Goal: Information Seeking & Learning: Learn about a topic

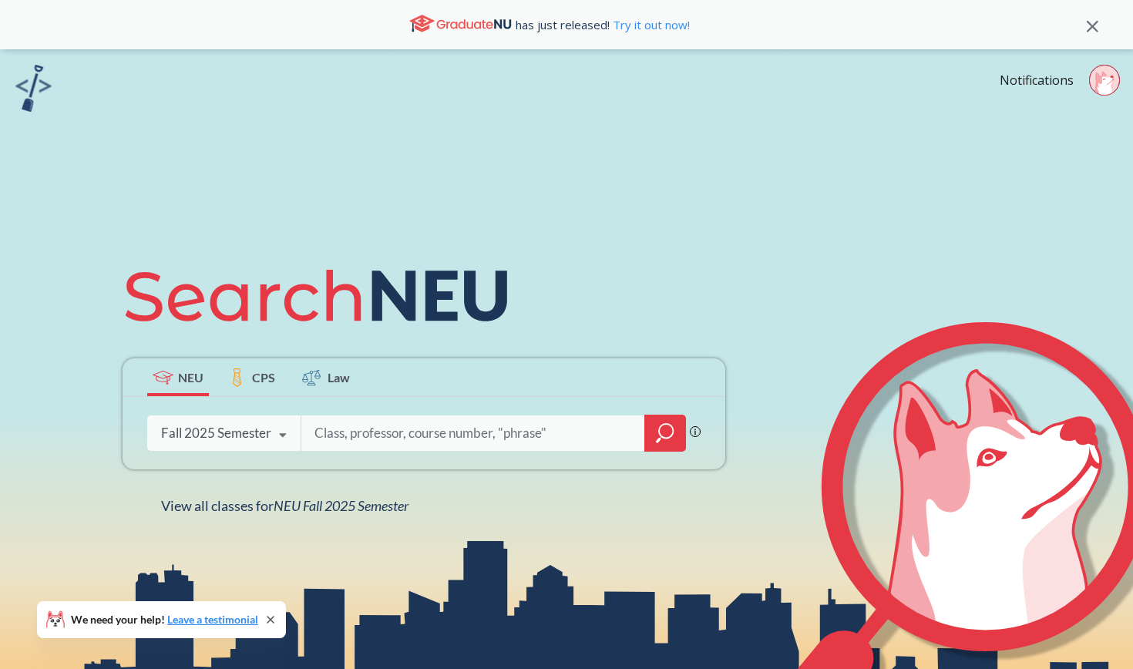
click at [433, 303] on icon at bounding box center [439, 295] width 135 height 51
click at [401, 284] on icon at bounding box center [322, 296] width 401 height 86
click at [661, 423] on icon "magnifying glass" at bounding box center [665, 433] width 18 height 22
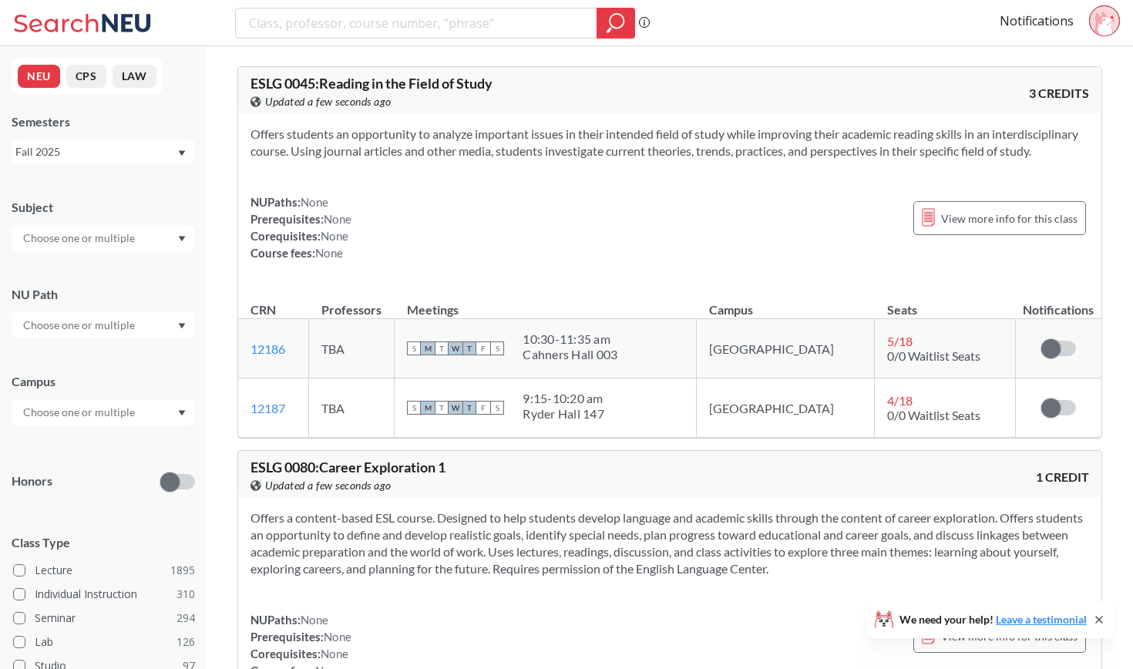
click at [113, 320] on input "text" at bounding box center [79, 325] width 129 height 18
click at [105, 408] on span "Societies/Institutions" at bounding box center [72, 402] width 104 height 17
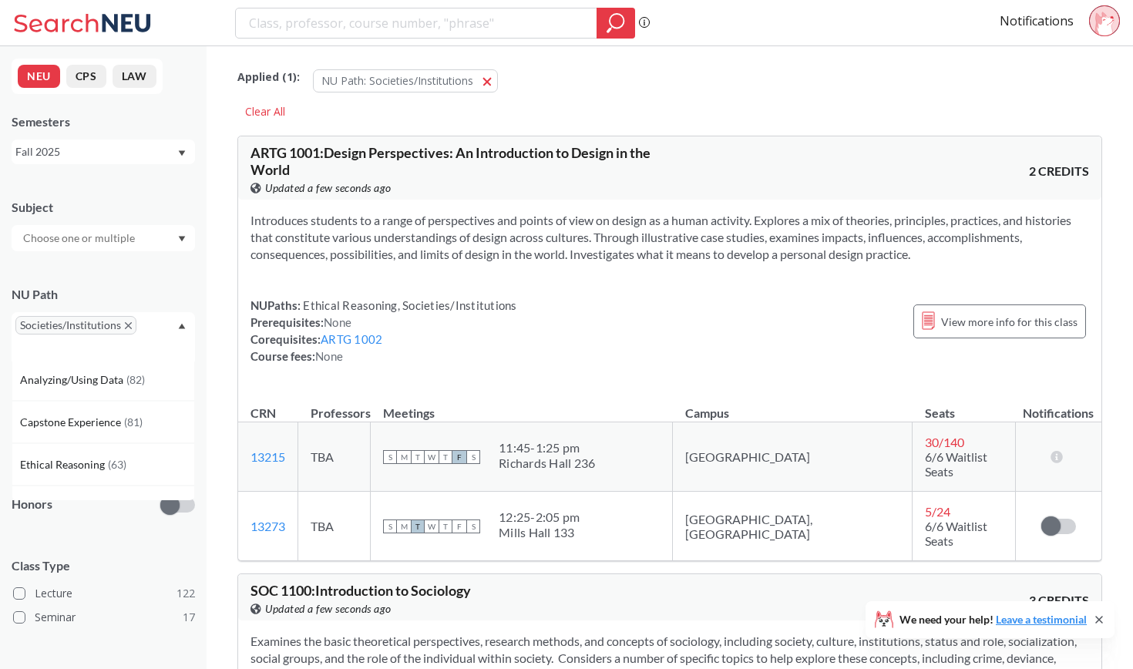
scroll to position [219, 0]
click at [431, 227] on section "Introduces students to a range of perspectives and points of view on design as …" at bounding box center [669, 237] width 838 height 51
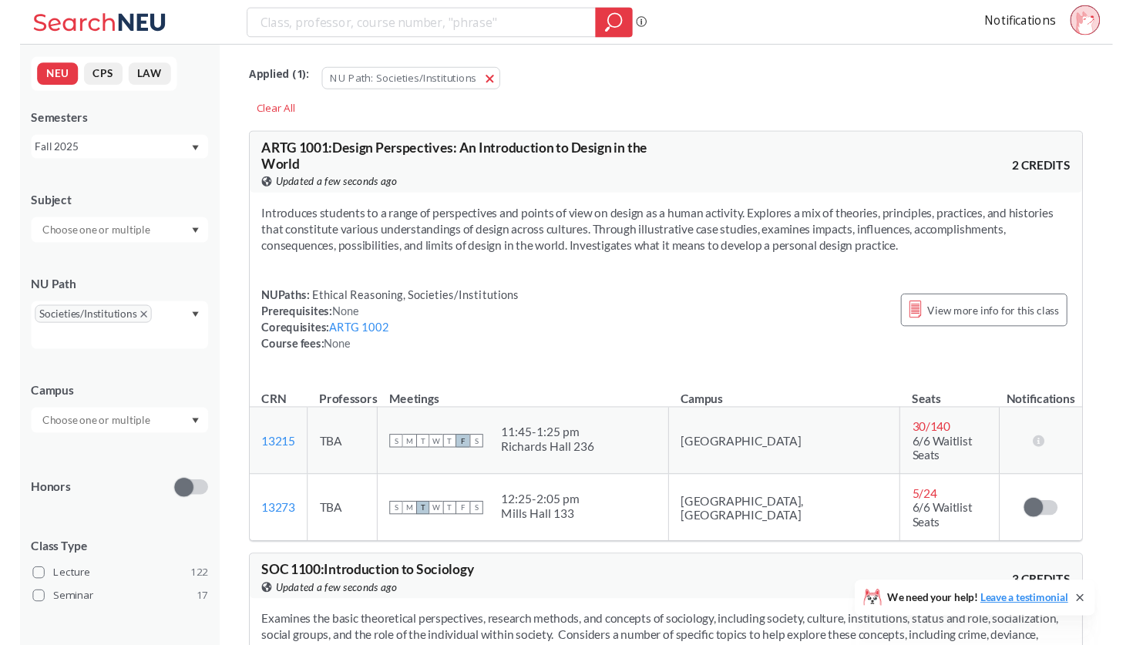
scroll to position [0, 0]
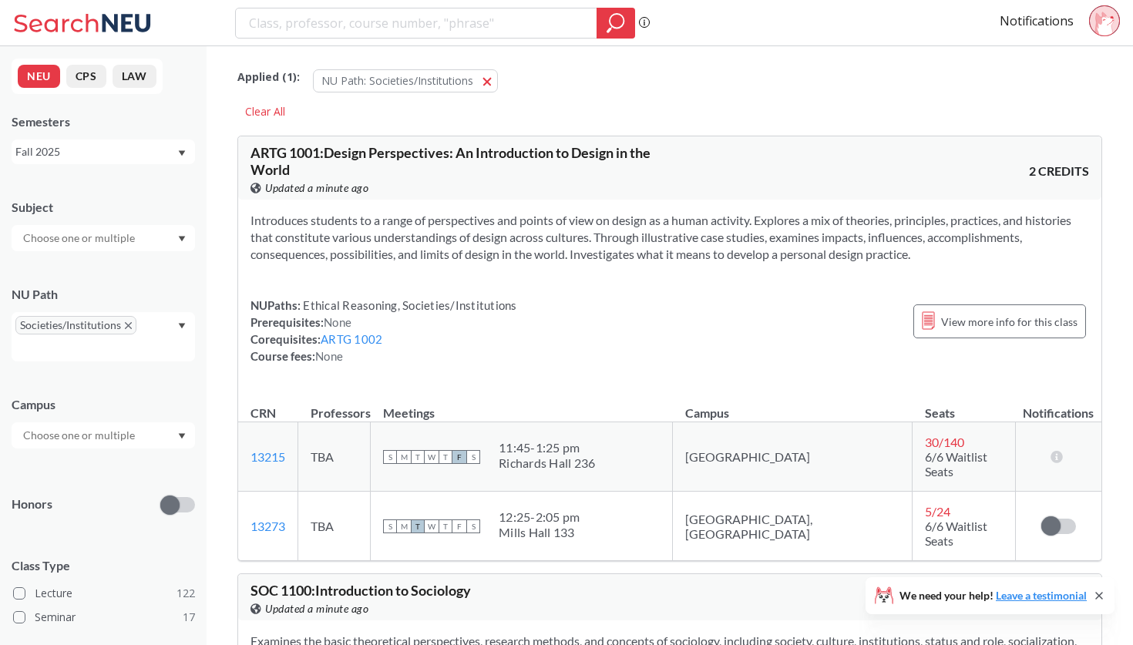
click at [304, 185] on span "Updated a minute ago" at bounding box center [316, 188] width 103 height 17
drag, startPoint x: 334, startPoint y: 152, endPoint x: 597, endPoint y: 152, distance: 263.5
click at [597, 152] on span "ARTG 1001 : Design Perspectives: An Introduction to Design in the World" at bounding box center [450, 161] width 400 height 34
click at [664, 151] on div "ARTG 1001 : Design Perspectives: An Introduction to Design in the World View th…" at bounding box center [459, 171] width 419 height 51
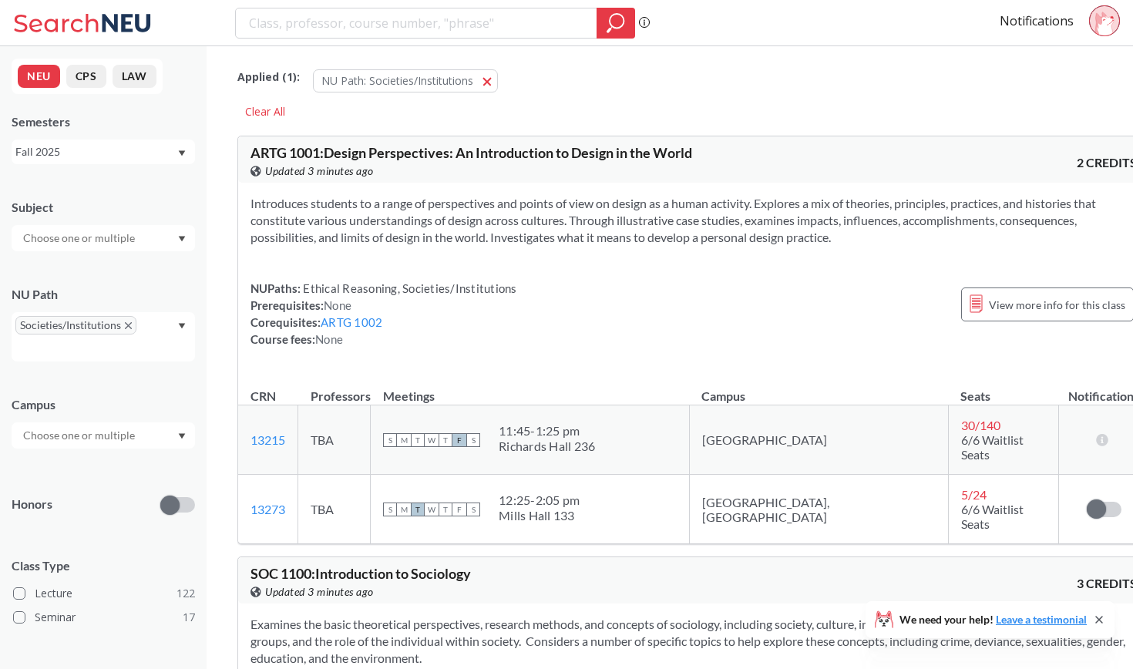
click at [806, 200] on div "Introduces students to a range of perspectives and points of view on design as …" at bounding box center [693, 278] width 911 height 190
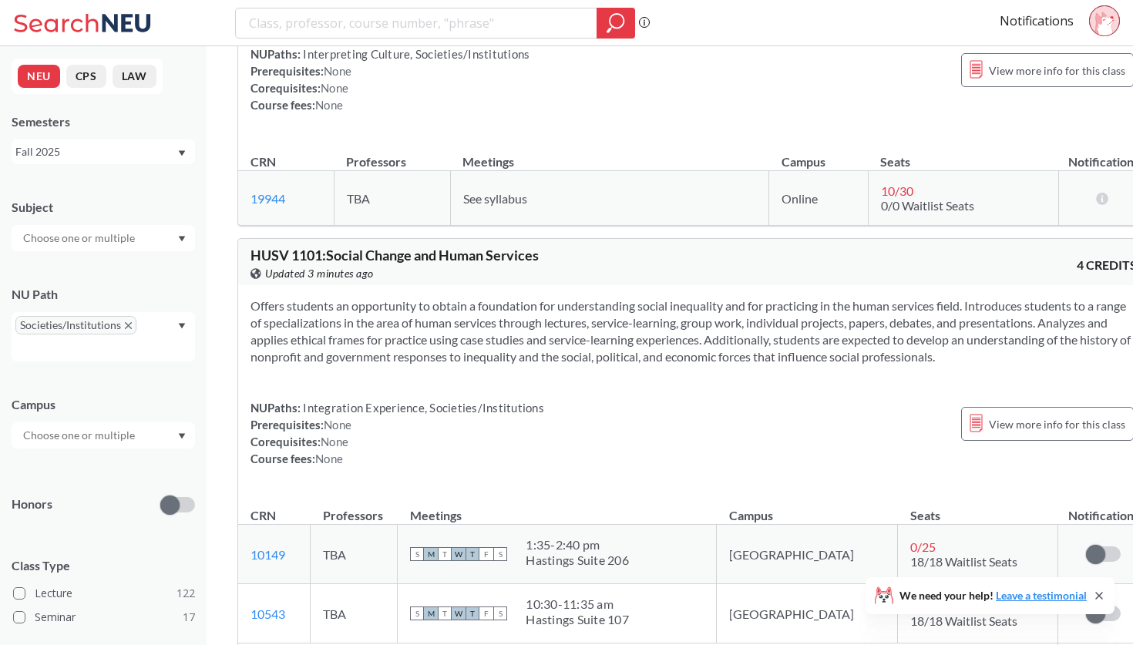
scroll to position [3137, 0]
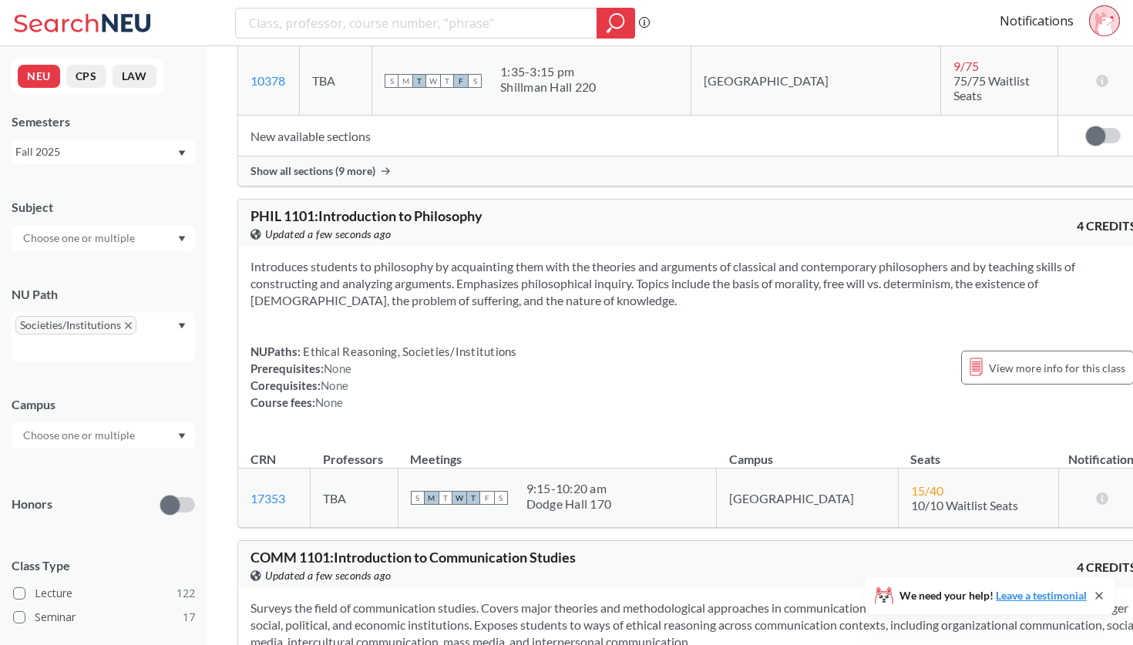
click at [578, 343] on div "NUPaths: Ethical Reasoning, Societies/Institutions Prerequisites: None Corequis…" at bounding box center [693, 377] width 886 height 68
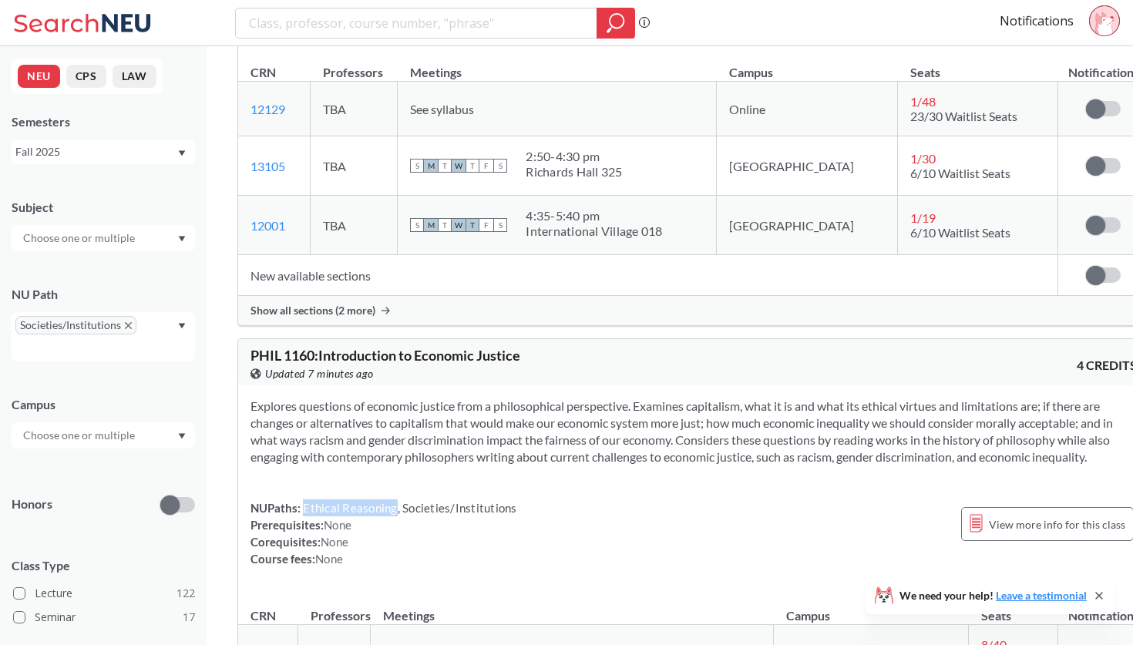
scroll to position [13879, 0]
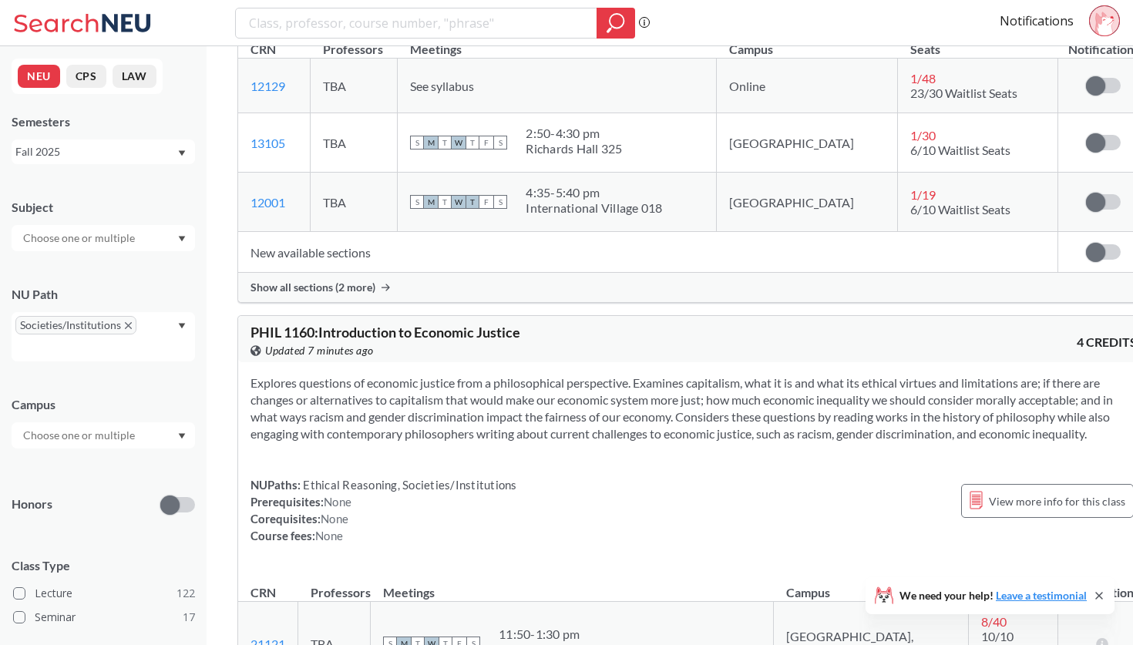
drag, startPoint x: 292, startPoint y: 549, endPoint x: 253, endPoint y: 549, distance: 38.5
copy link "14937"
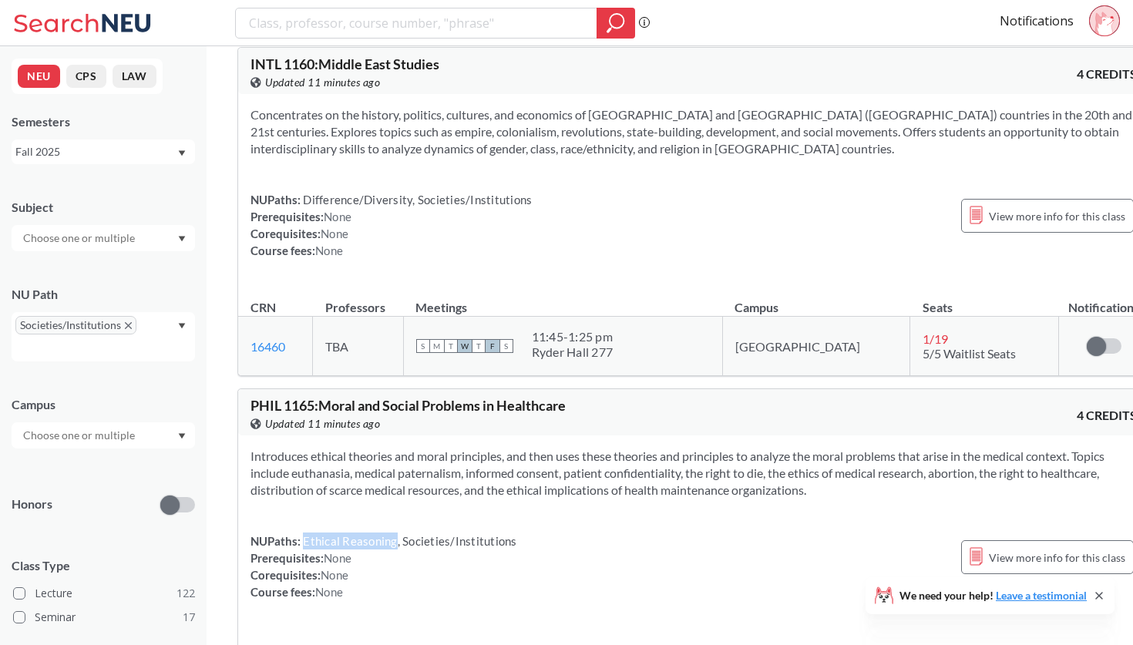
scroll to position [14355, 0]
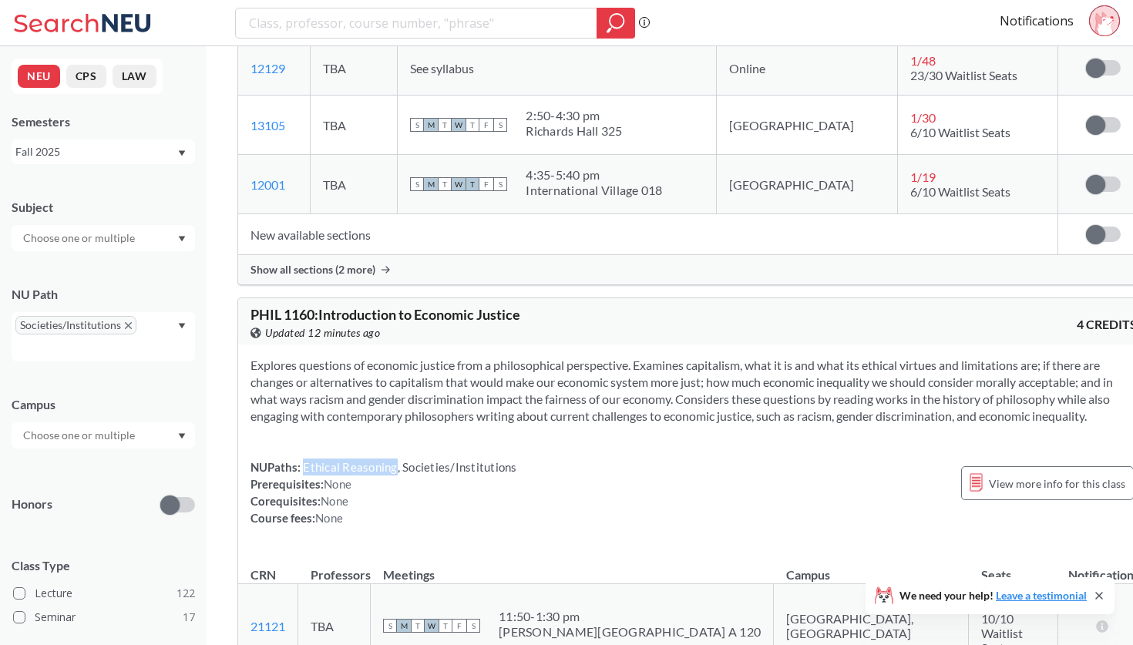
click at [681, 357] on section "Explores questions of economic justice from a philosophical perspective. Examin…" at bounding box center [693, 391] width 886 height 68
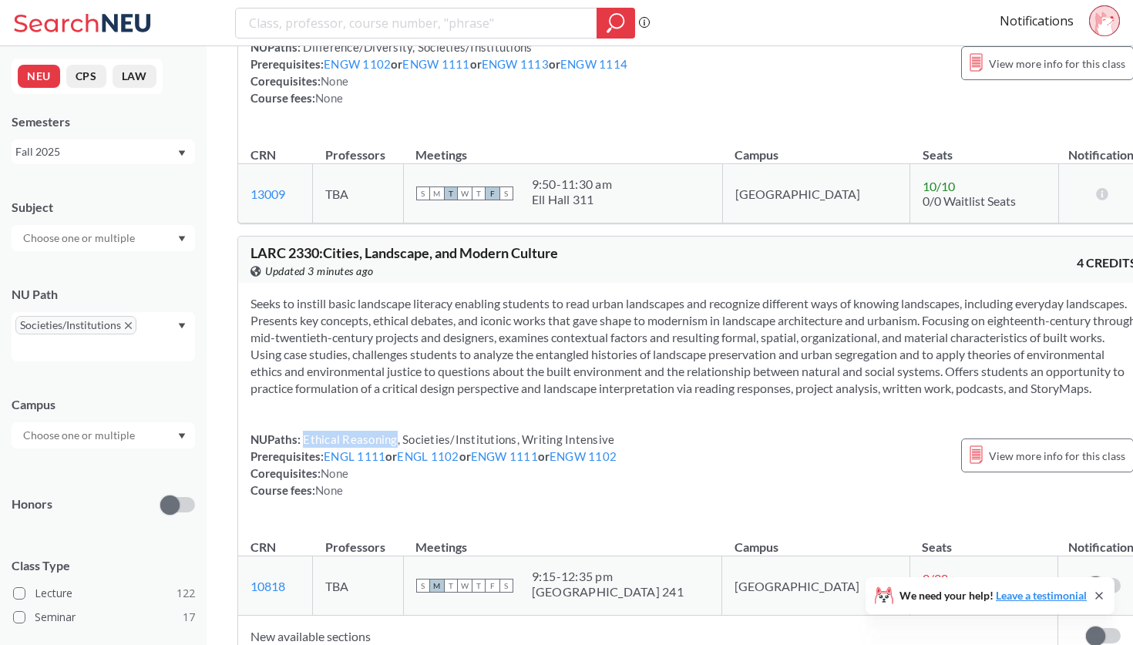
scroll to position [0, 0]
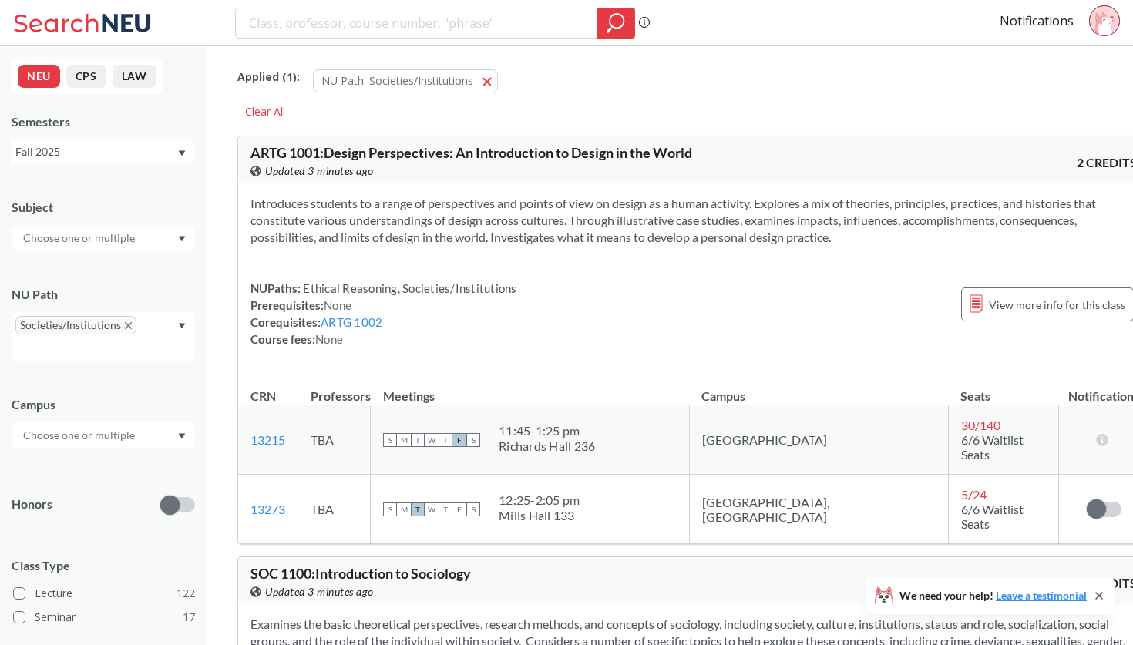
click at [844, 137] on div "ARTG 1001 : Design Perspectives: An Introduction to Design in the World View th…" at bounding box center [693, 159] width 911 height 46
drag, startPoint x: 337, startPoint y: 170, endPoint x: 251, endPoint y: 159, distance: 86.2
click at [251, 159] on div "ARTG 1001 : Design Perspectives: An Introduction to Design in the World View th…" at bounding box center [471, 163] width 443 height 34
copy span "ARTG 1001 : Design Perspectives: An Introduction to Design in the World"
